Goal: Information Seeking & Learning: Learn about a topic

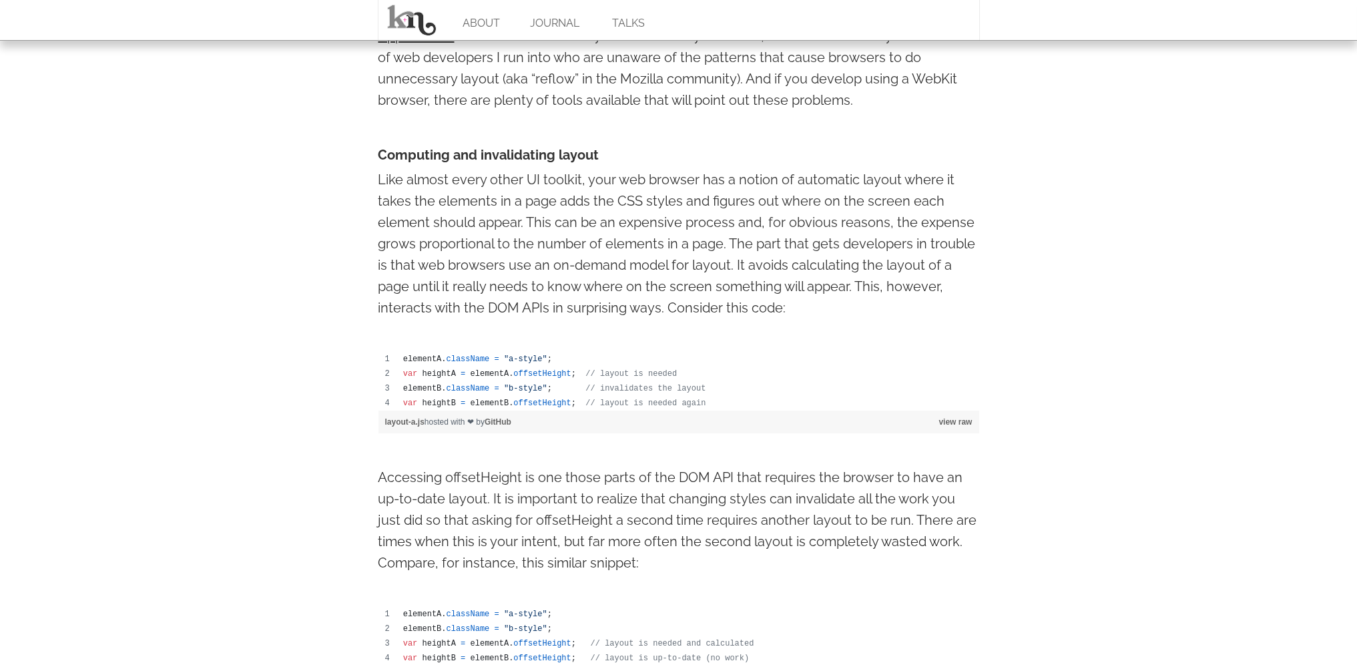
scroll to position [601, 0]
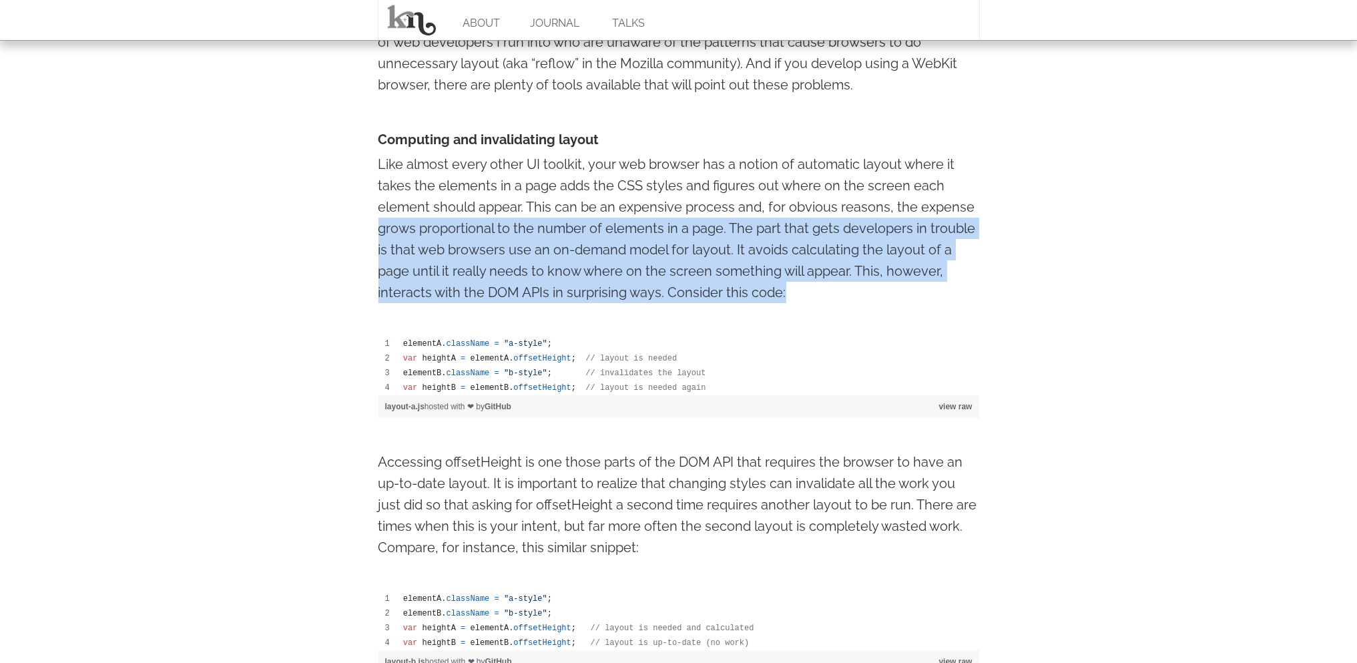
drag, startPoint x: 388, startPoint y: 224, endPoint x: 885, endPoint y: 289, distance: 501.4
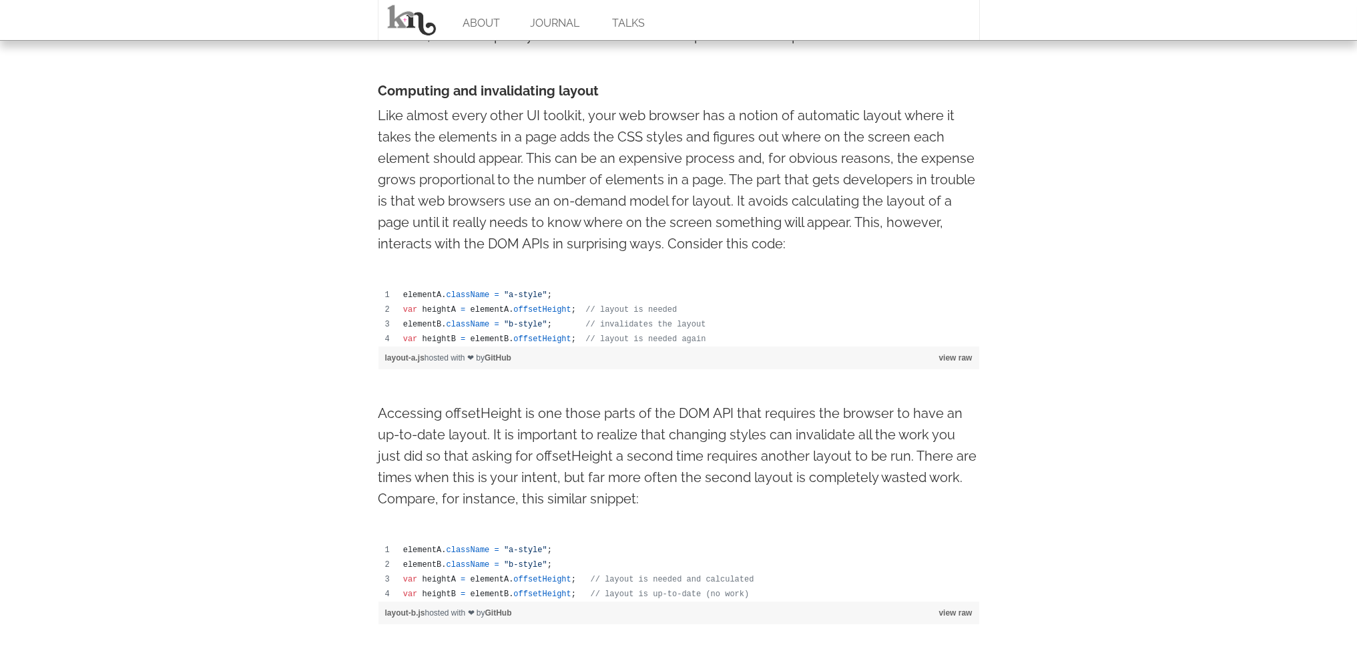
scroll to position [667, 0]
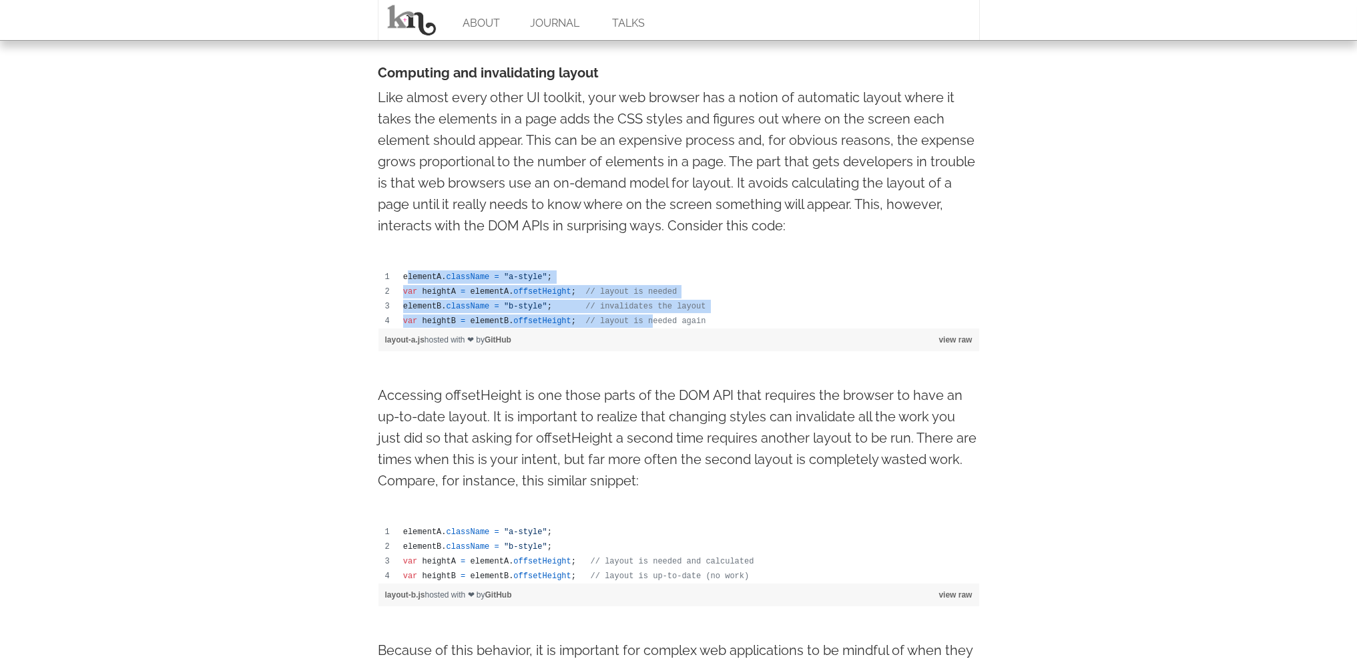
drag, startPoint x: 427, startPoint y: 291, endPoint x: 714, endPoint y: 224, distance: 294.6
click at [642, 307] on tbody "elementA . className = "a-style" ; var heightA = elementA . offsetHeight ; // l…" at bounding box center [678, 299] width 601 height 59
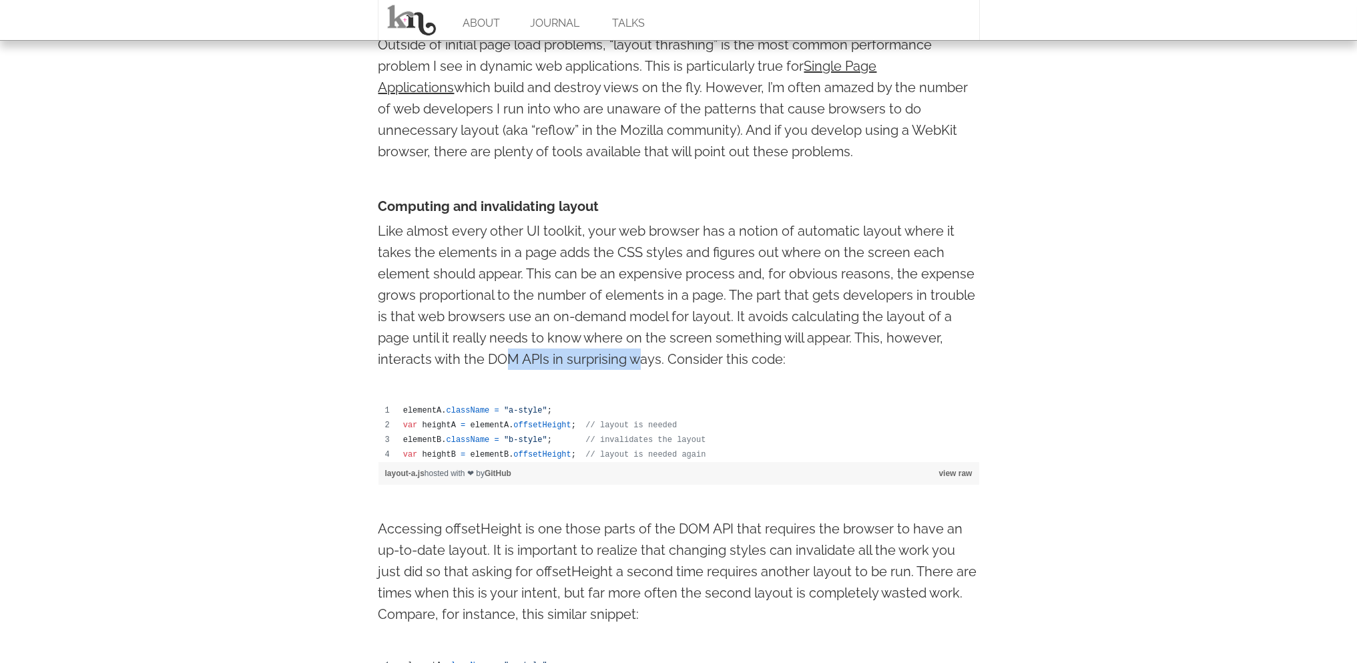
drag, startPoint x: 515, startPoint y: 368, endPoint x: 643, endPoint y: 406, distance: 133.2
click at [641, 359] on p "Like almost every other UI toolkit, your web browser has a notion of automatic …" at bounding box center [678, 294] width 601 height 149
click at [643, 430] on td "var heightA = elementA . offsetHeight ; // layout is needed" at bounding box center [687, 425] width 583 height 15
drag, startPoint x: 452, startPoint y: 416, endPoint x: 483, endPoint y: 414, distance: 31.4
click at [483, 414] on td "elementA . className = "a-style" ;" at bounding box center [687, 410] width 583 height 15
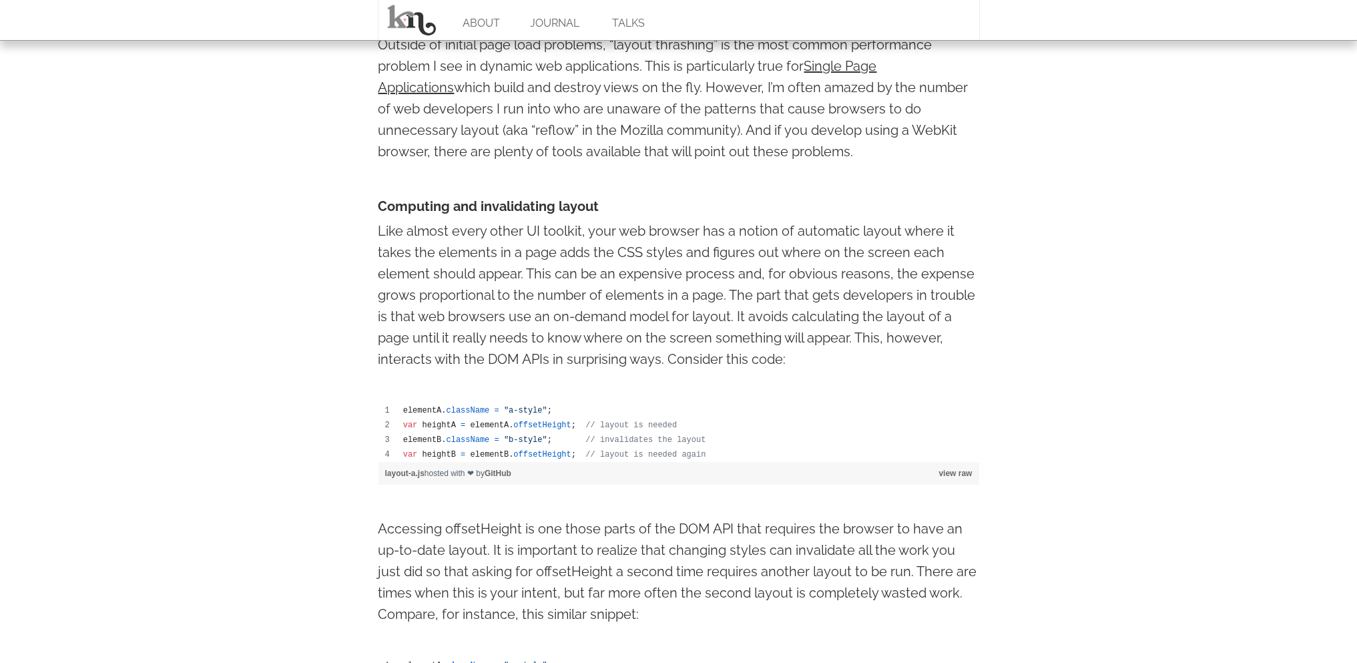
click at [534, 406] on span ""a-style"" at bounding box center [525, 410] width 43 height 9
drag, startPoint x: 421, startPoint y: 428, endPoint x: 438, endPoint y: 424, distance: 17.8
click at [426, 424] on span "heightA" at bounding box center [438, 424] width 33 height 9
drag, startPoint x: 461, startPoint y: 422, endPoint x: 529, endPoint y: 419, distance: 67.5
click at [529, 419] on td "var heightA = elementA . offsetHeight ; // layout is needed" at bounding box center [687, 425] width 583 height 15
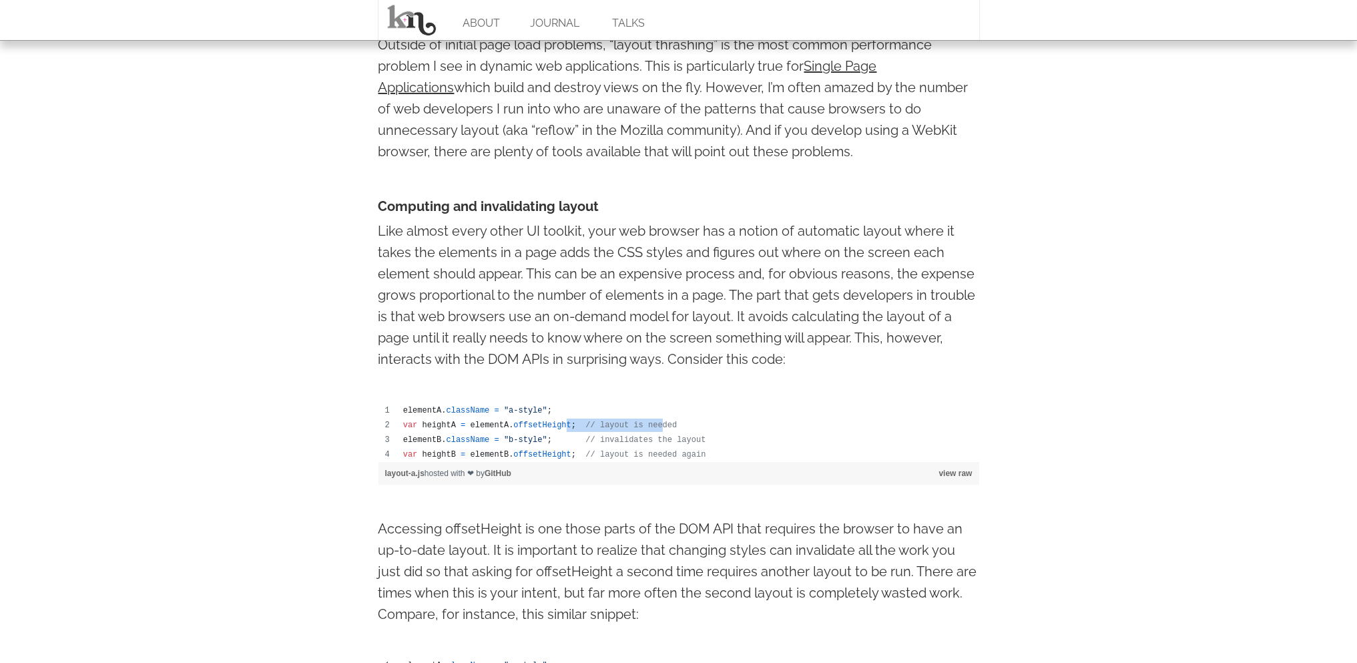
drag, startPoint x: 553, startPoint y: 422, endPoint x: 641, endPoint y: 421, distance: 88.1
click at [641, 421] on td "var heightA = elementA . offsetHeight ; // layout is needed" at bounding box center [687, 425] width 583 height 15
click at [624, 526] on p "Accessing offsetHeight is one those parts of the DOM API that requires the brow…" at bounding box center [678, 571] width 601 height 107
drag, startPoint x: 440, startPoint y: 439, endPoint x: 581, endPoint y: 439, distance: 140.1
click at [501, 438] on td "elementB . className = "b-style" ; // invalidates the layout" at bounding box center [687, 439] width 583 height 15
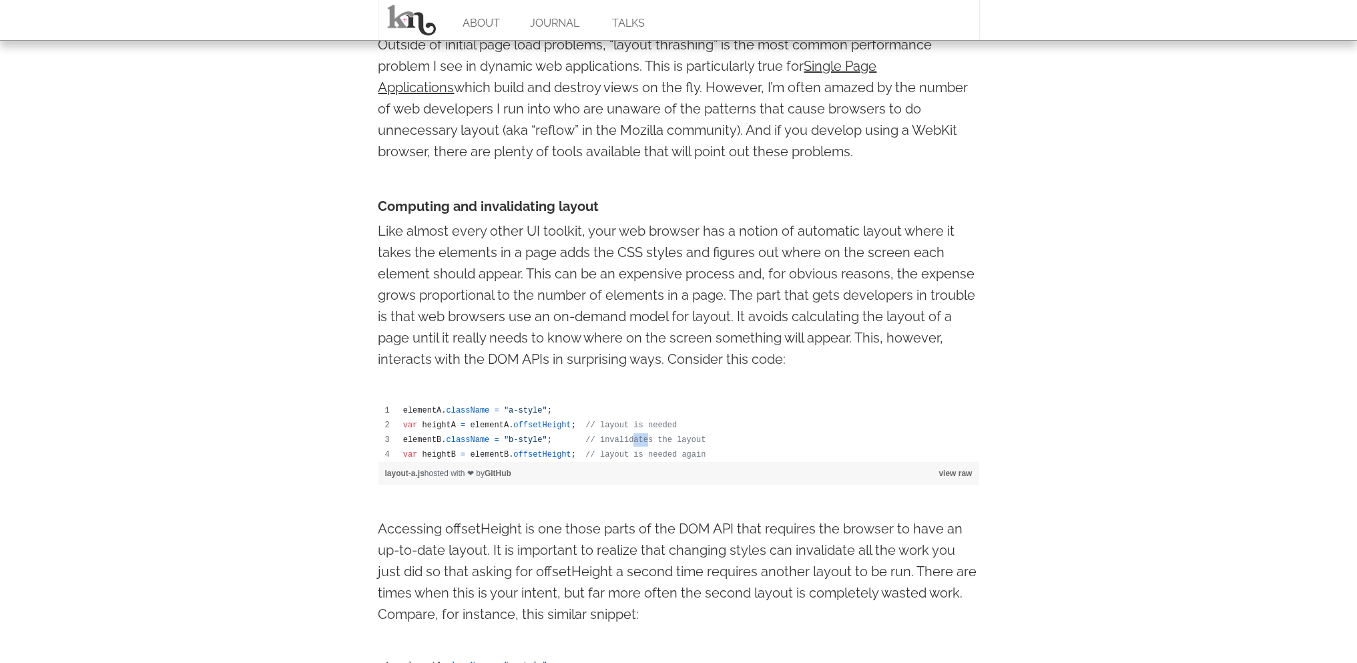
click at [645, 436] on span "// invalidates the layout" at bounding box center [645, 439] width 120 height 9
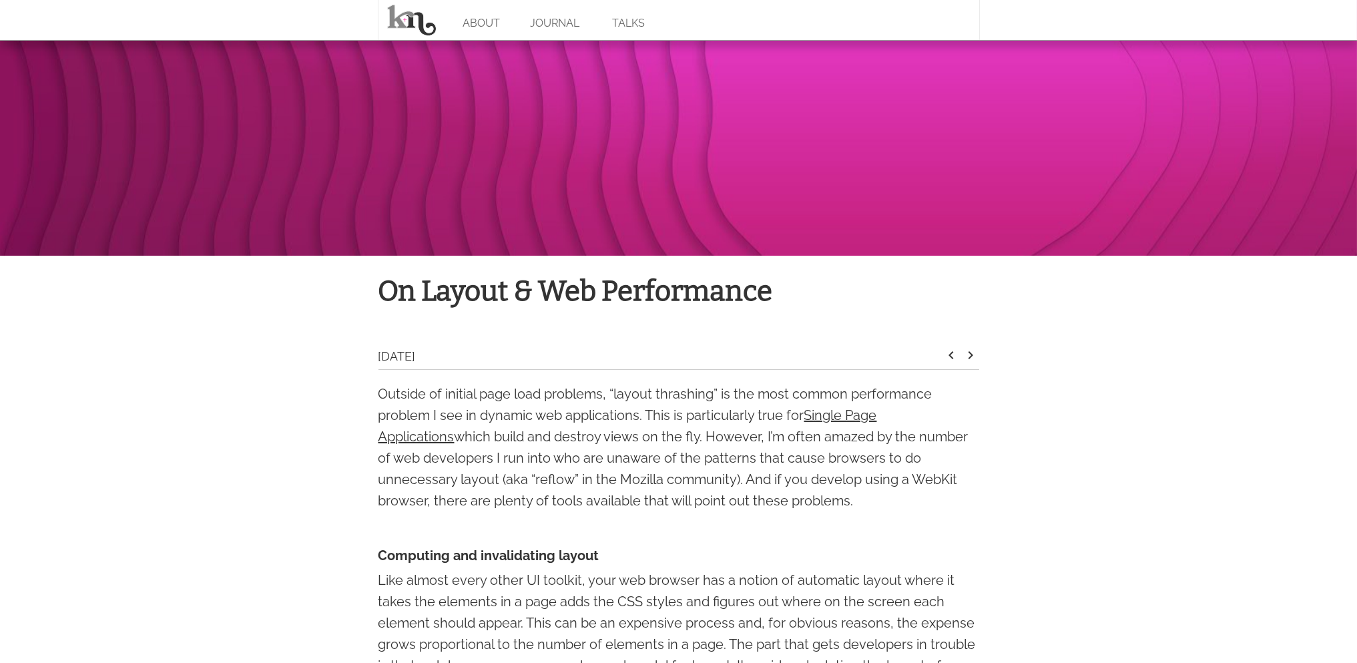
scroll to position [0, 0]
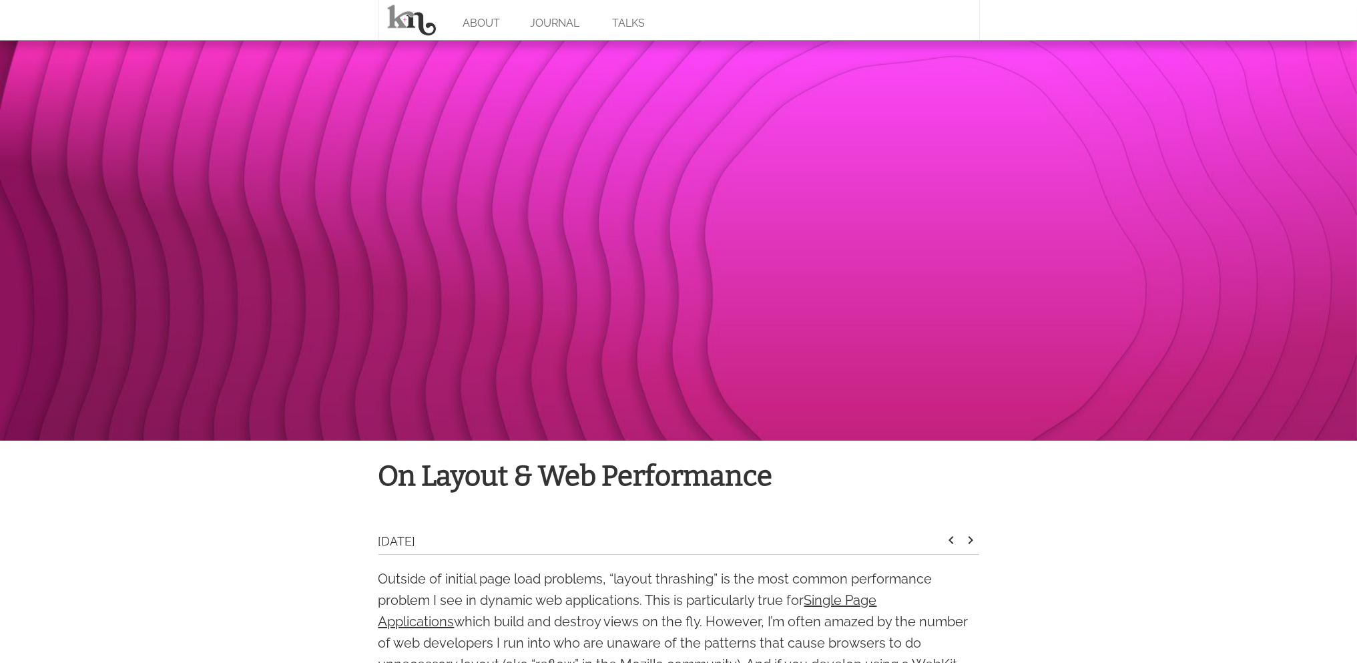
click at [605, 263] on div at bounding box center [678, 240] width 1357 height 400
drag, startPoint x: 643, startPoint y: 0, endPoint x: 844, endPoint y: 11, distance: 201.2
click at [841, 31] on div "ABOUT JOURNAL TALKS" at bounding box center [679, 20] width 602 height 40
